Goal: Browse casually: Explore the website without a specific task or goal

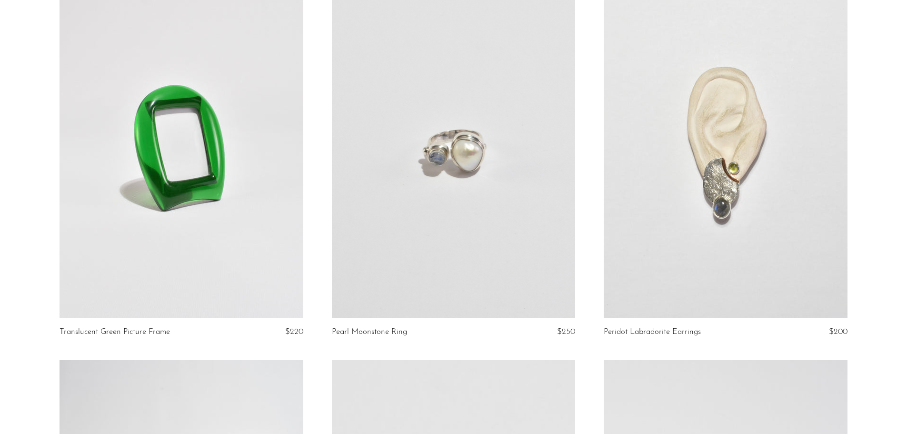
scroll to position [2379, 0]
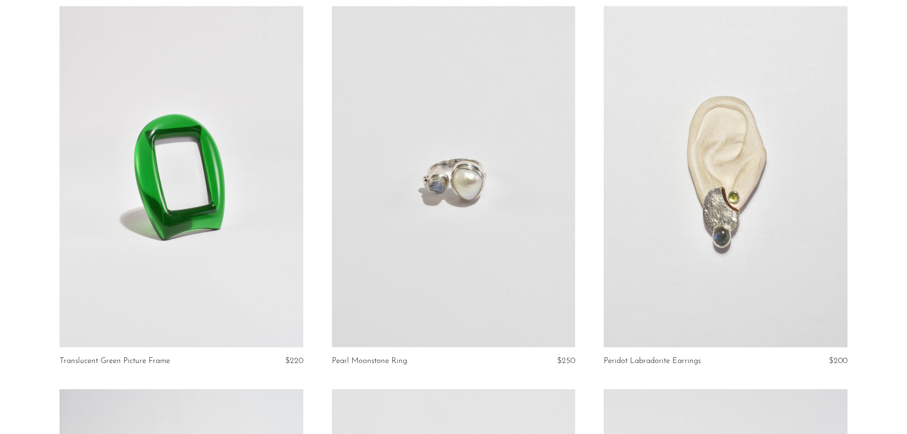
click at [717, 255] on link at bounding box center [725, 176] width 243 height 341
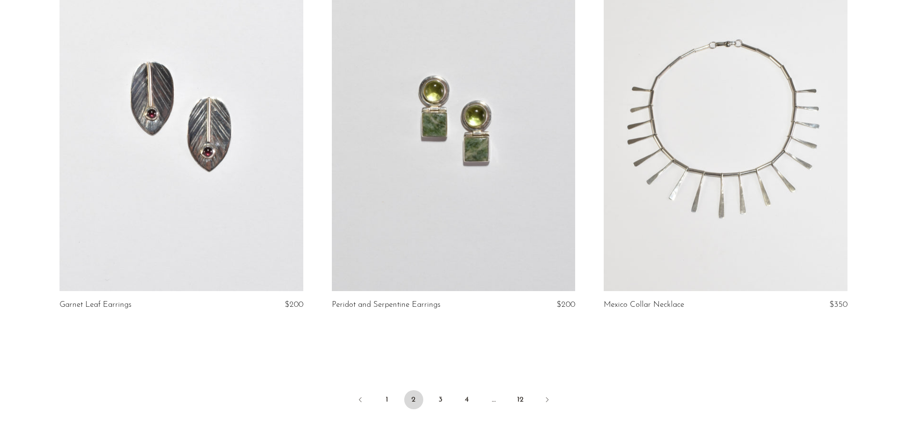
scroll to position [4360, 0]
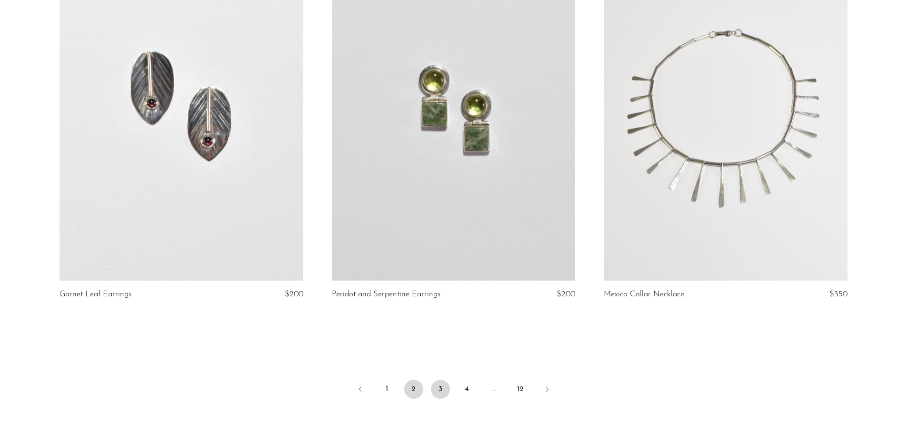
click at [442, 392] on link "3" at bounding box center [440, 388] width 19 height 19
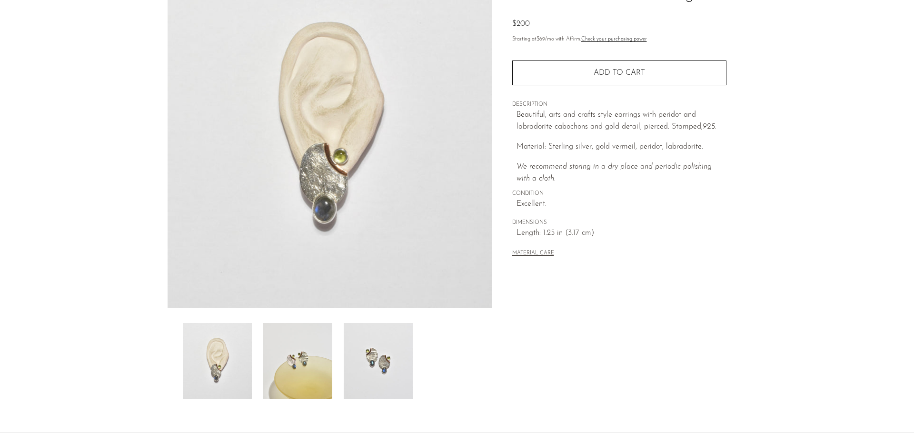
scroll to position [95, 0]
click at [303, 373] on img at bounding box center [297, 359] width 69 height 76
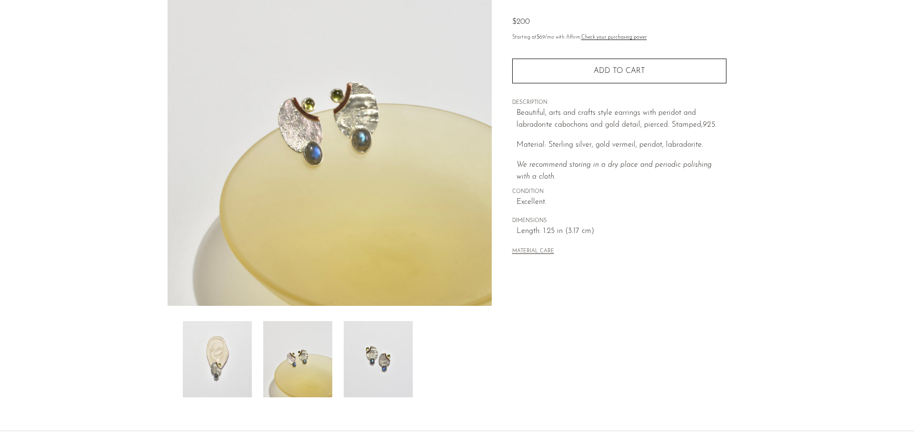
click at [369, 370] on img at bounding box center [378, 359] width 69 height 76
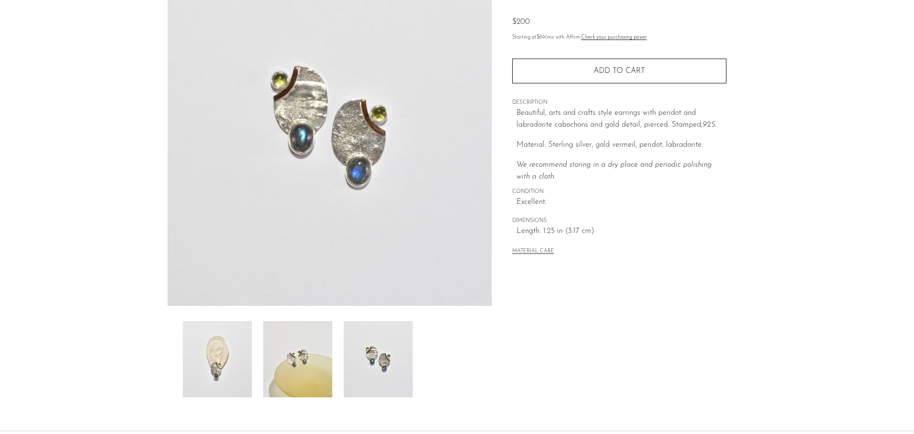
click at [314, 379] on img at bounding box center [297, 359] width 69 height 76
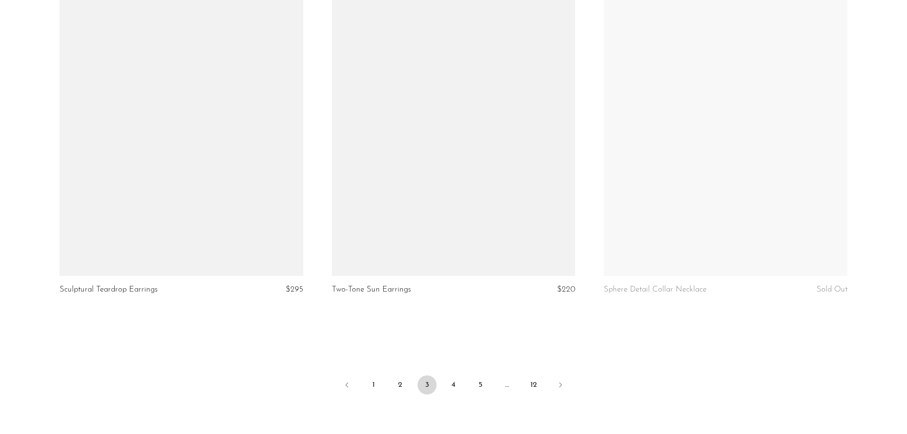
scroll to position [4379, 0]
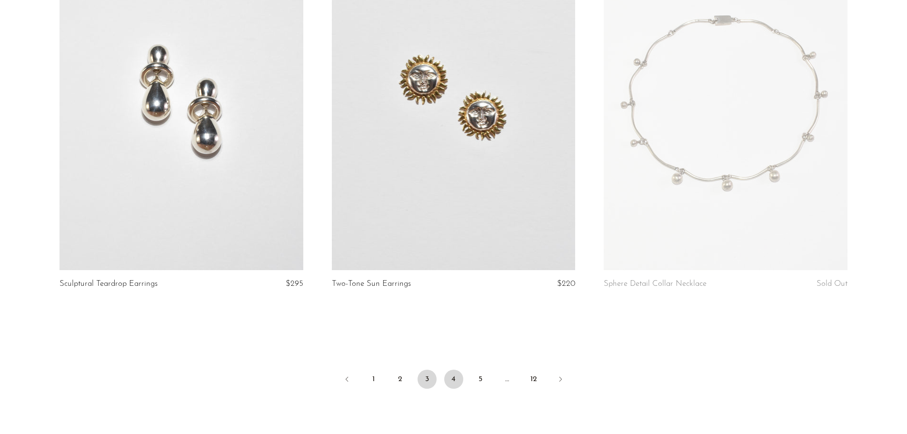
click at [456, 371] on link "4" at bounding box center [453, 378] width 19 height 19
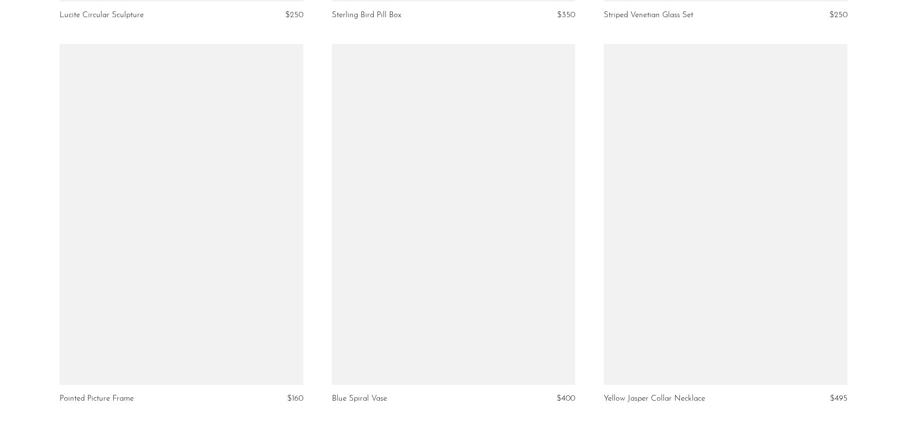
scroll to position [4470, 0]
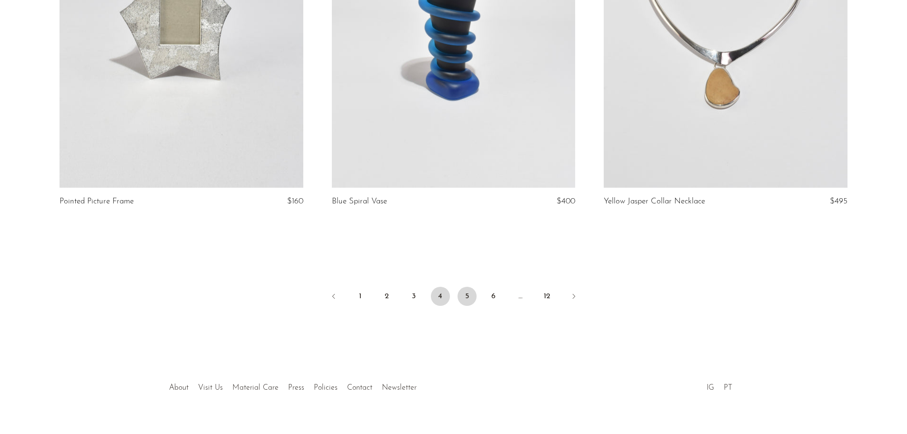
click at [471, 287] on link "5" at bounding box center [466, 296] width 19 height 19
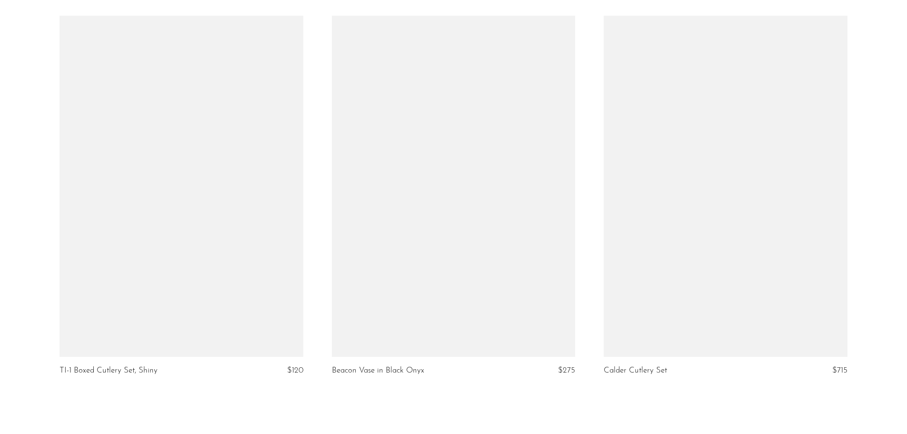
scroll to position [4470, 0]
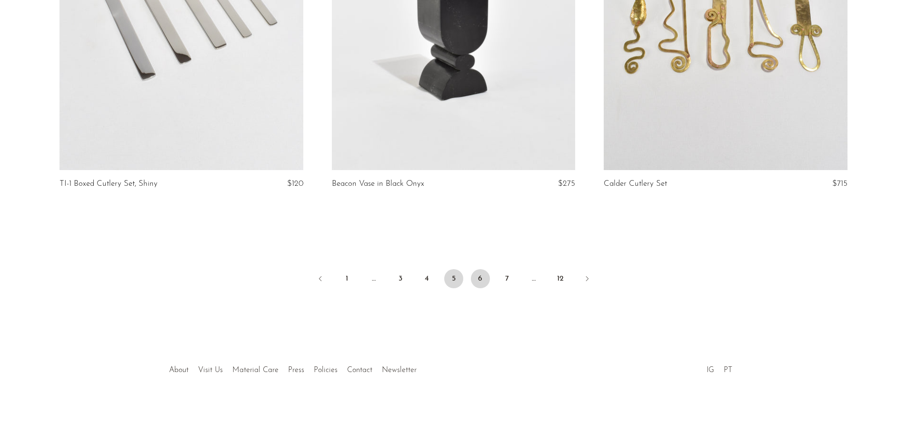
click at [479, 278] on link "6" at bounding box center [480, 278] width 19 height 19
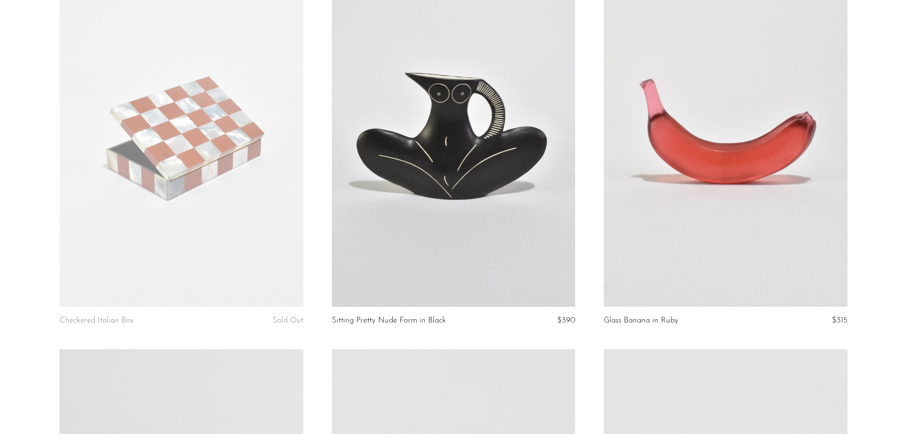
scroll to position [4188, 0]
